Goal: Task Accomplishment & Management: Complete application form

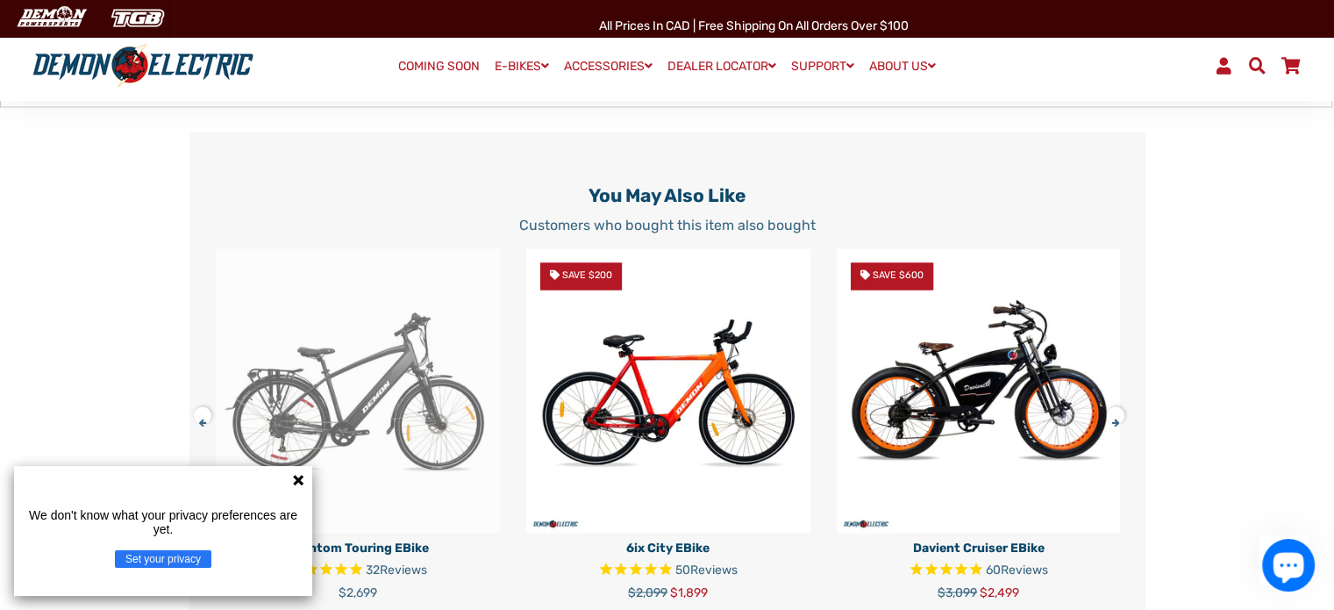
scroll to position [2895, 0]
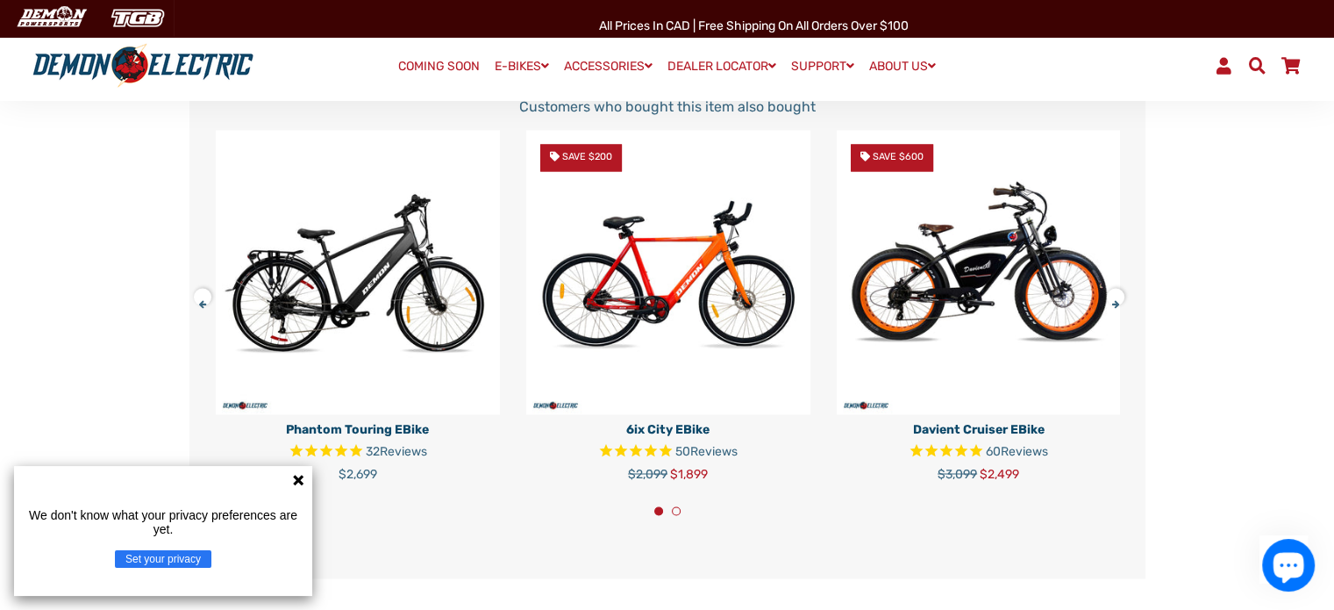
click at [297, 478] on icon at bounding box center [298, 480] width 11 height 11
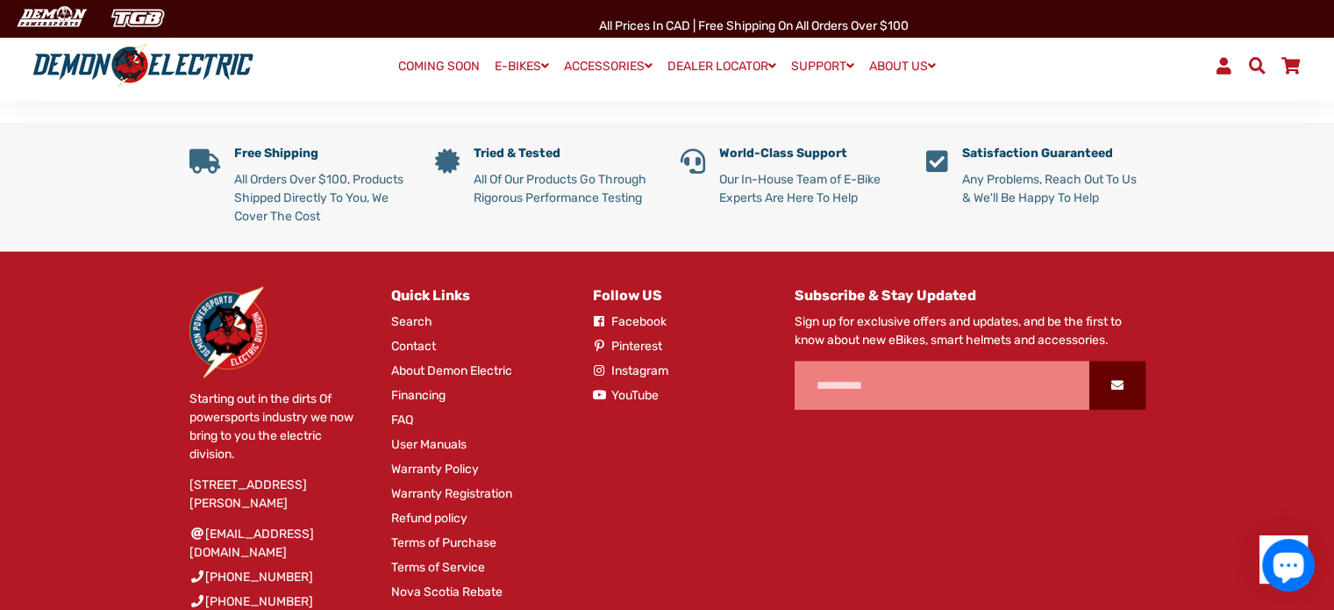
scroll to position [4210, 0]
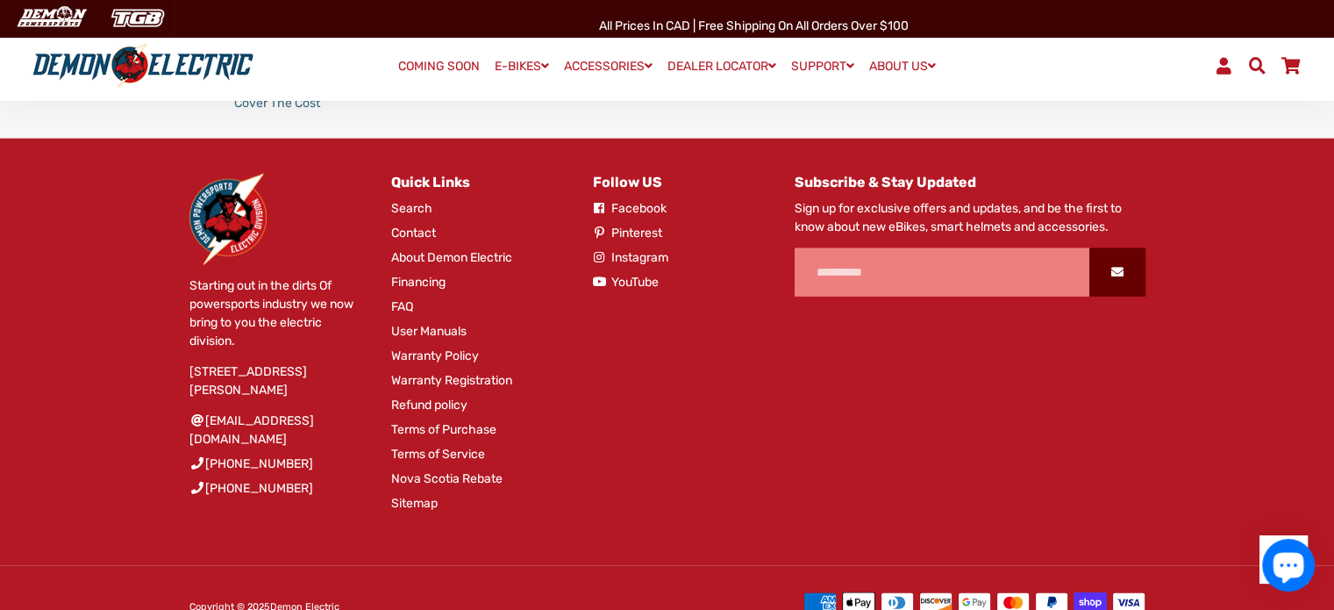
click at [497, 389] on link "Warranty Registration" at bounding box center [451, 380] width 121 height 18
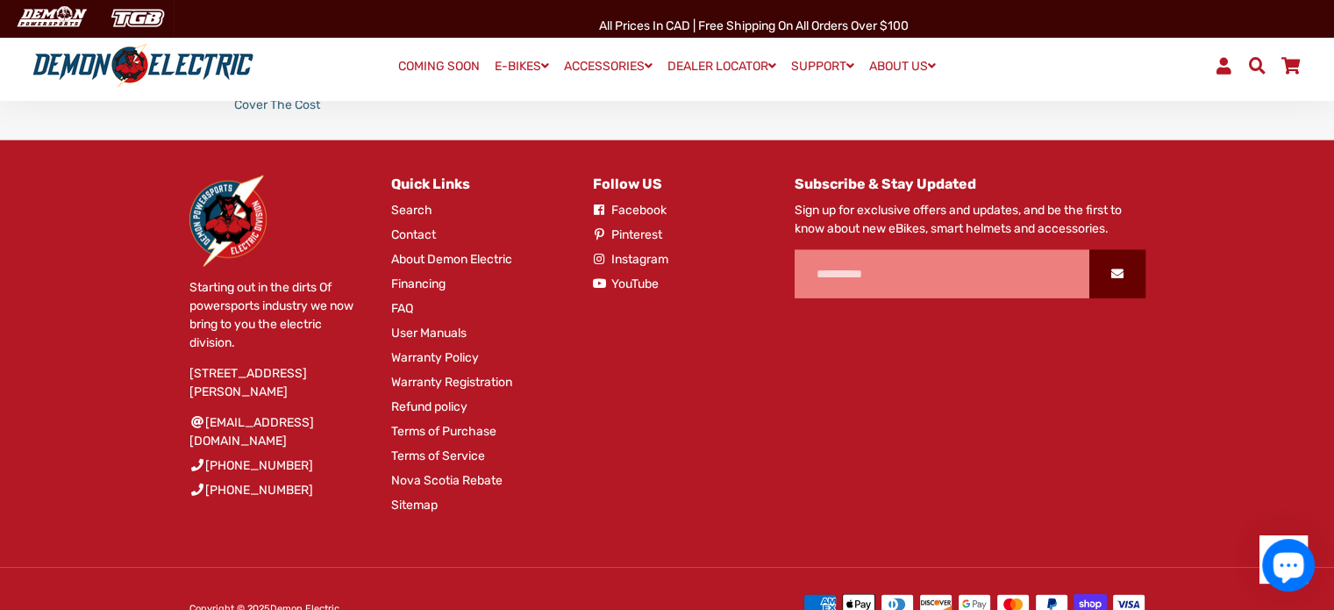
click at [439, 367] on link "Warranty Policy" at bounding box center [435, 357] width 88 height 18
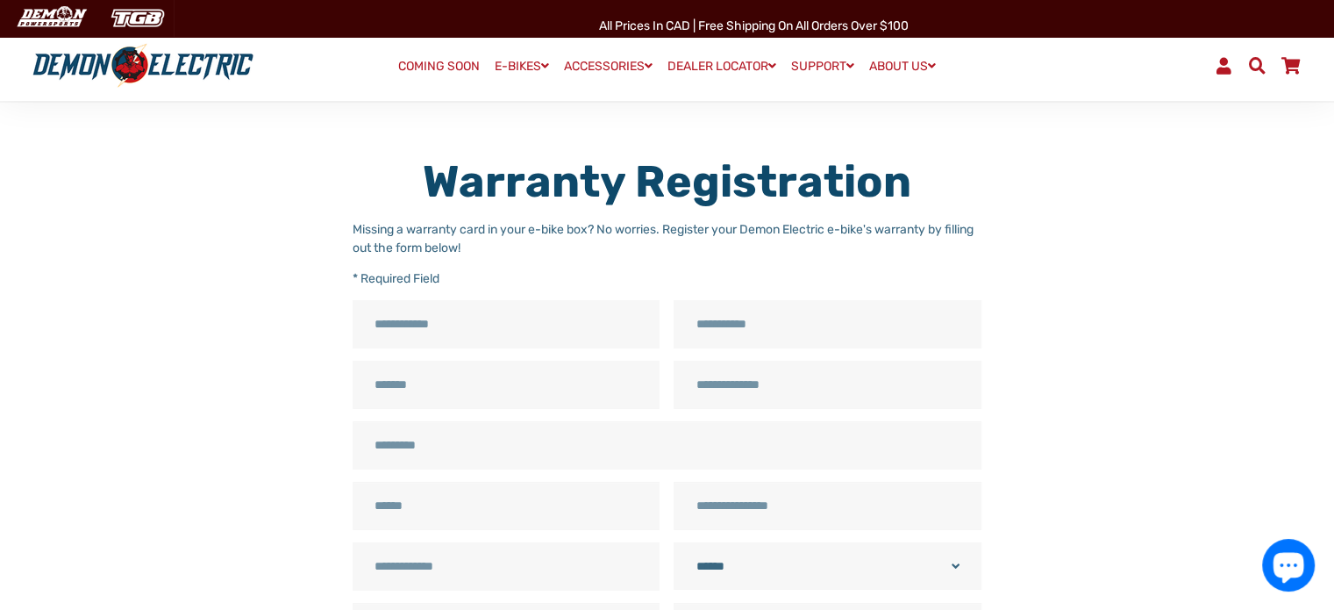
scroll to position [88, 0]
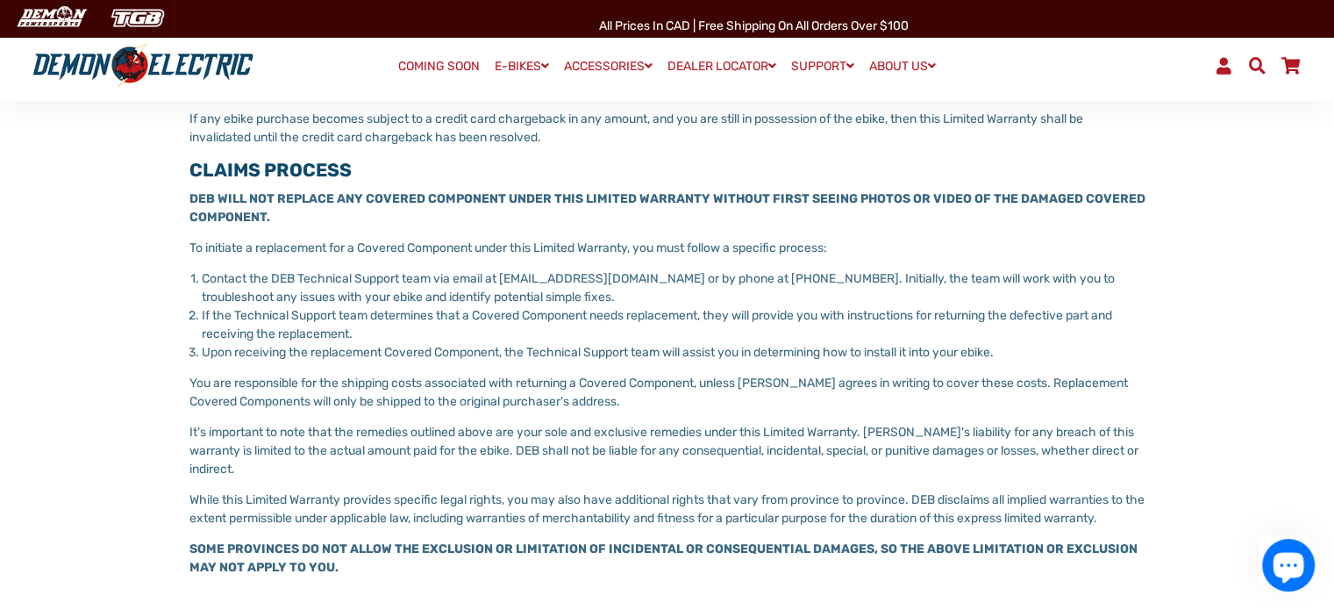
scroll to position [1842, 0]
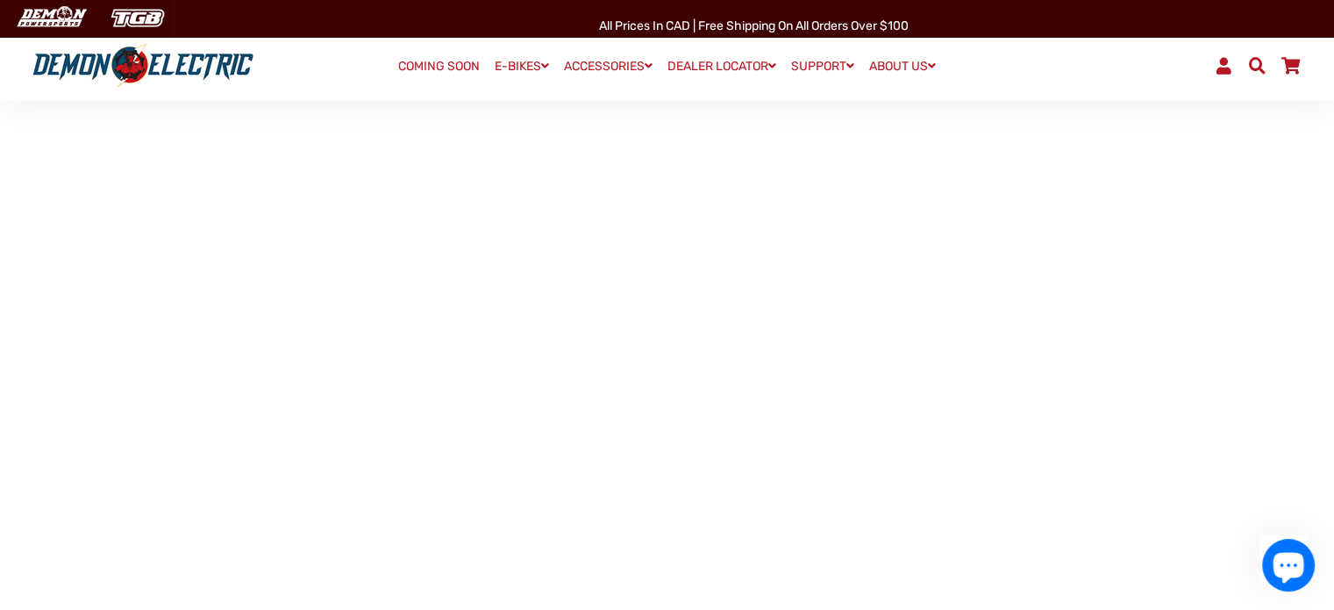
scroll to position [614, 0]
